Goal: Task Accomplishment & Management: Manage account settings

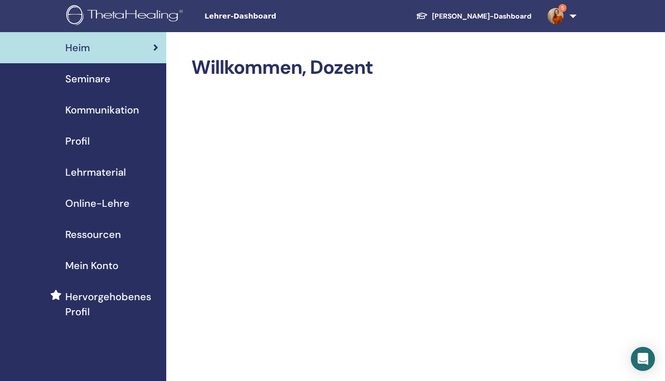
click at [87, 85] on span "Seminare" at bounding box center [87, 78] width 45 height 15
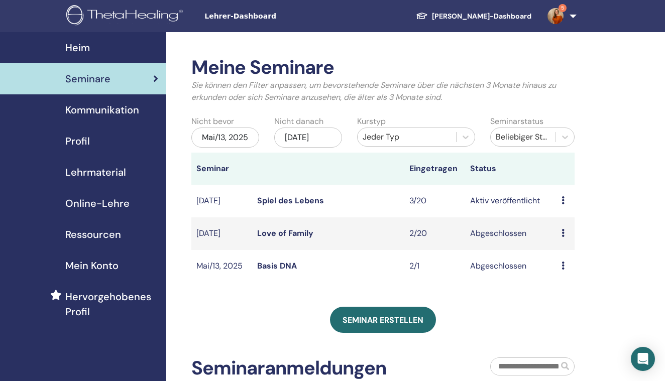
click at [299, 206] on link "Spiel des Lebens" at bounding box center [290, 201] width 67 height 11
click at [284, 216] on td "Spiel des Lebens" at bounding box center [328, 201] width 152 height 33
click at [282, 206] on link "Spiel des Lebens" at bounding box center [290, 201] width 67 height 11
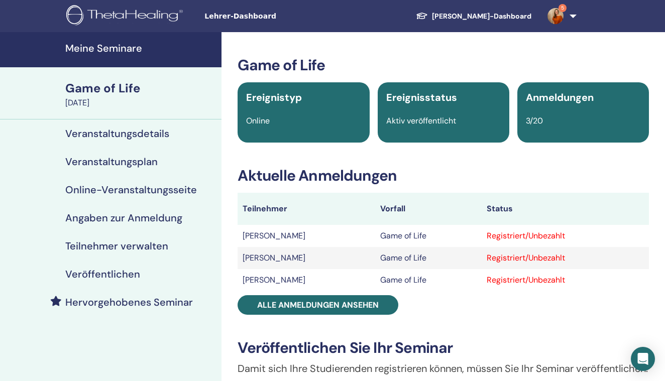
click at [263, 95] on span "Ereignistyp" at bounding box center [274, 97] width 56 height 13
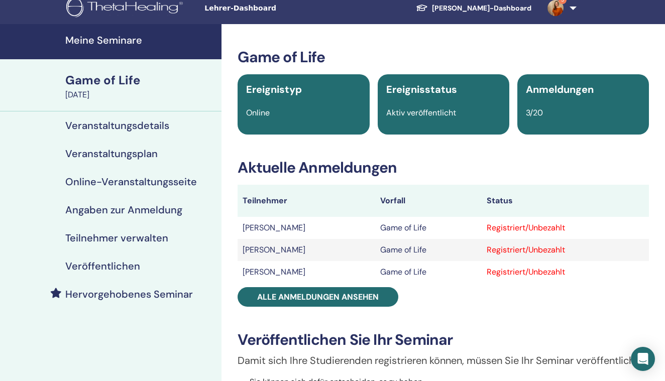
scroll to position [11, 0]
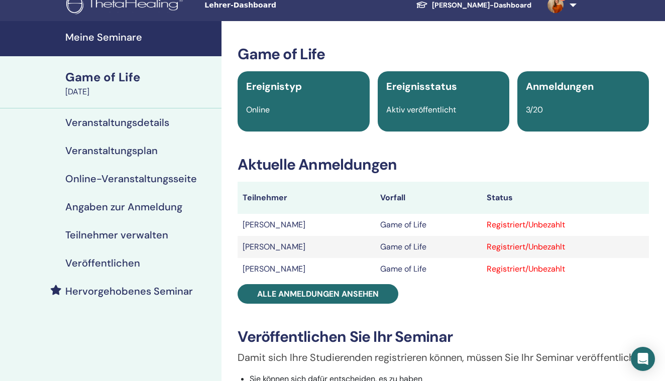
click at [118, 263] on h4 "Veröffentlichen" at bounding box center [102, 263] width 75 height 12
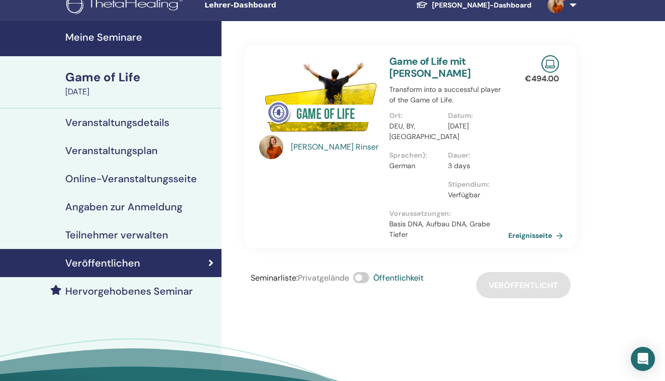
click at [519, 235] on link "Ereignisseite" at bounding box center [538, 235] width 59 height 15
